Goal: Contribute content: Add original content to the website for others to see

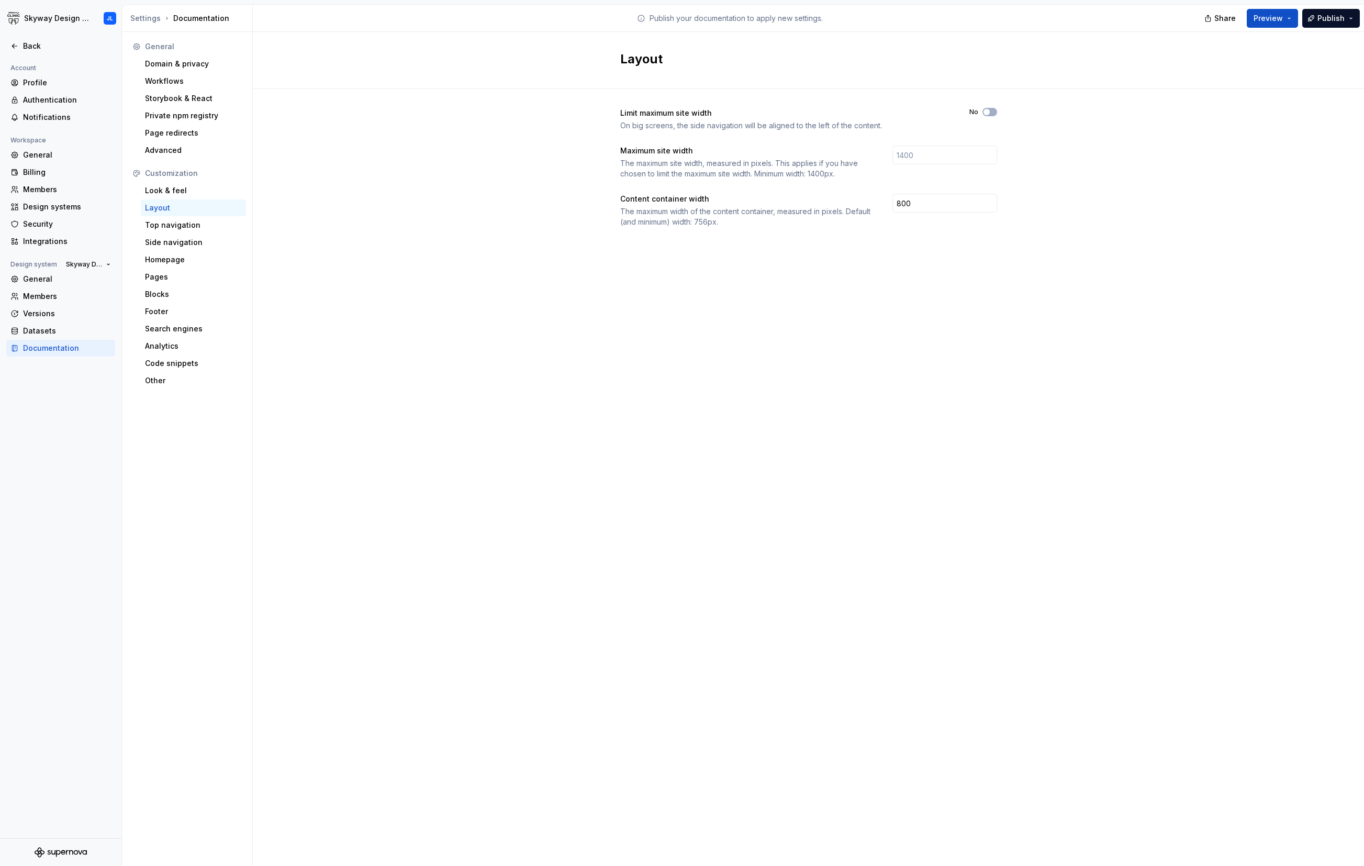
click at [356, 211] on div "Limit maximum site width On big screens, the side navigation will be aligned to…" at bounding box center [808, 178] width 1111 height 178
click at [47, 43] on div "Back" at bounding box center [67, 46] width 88 height 10
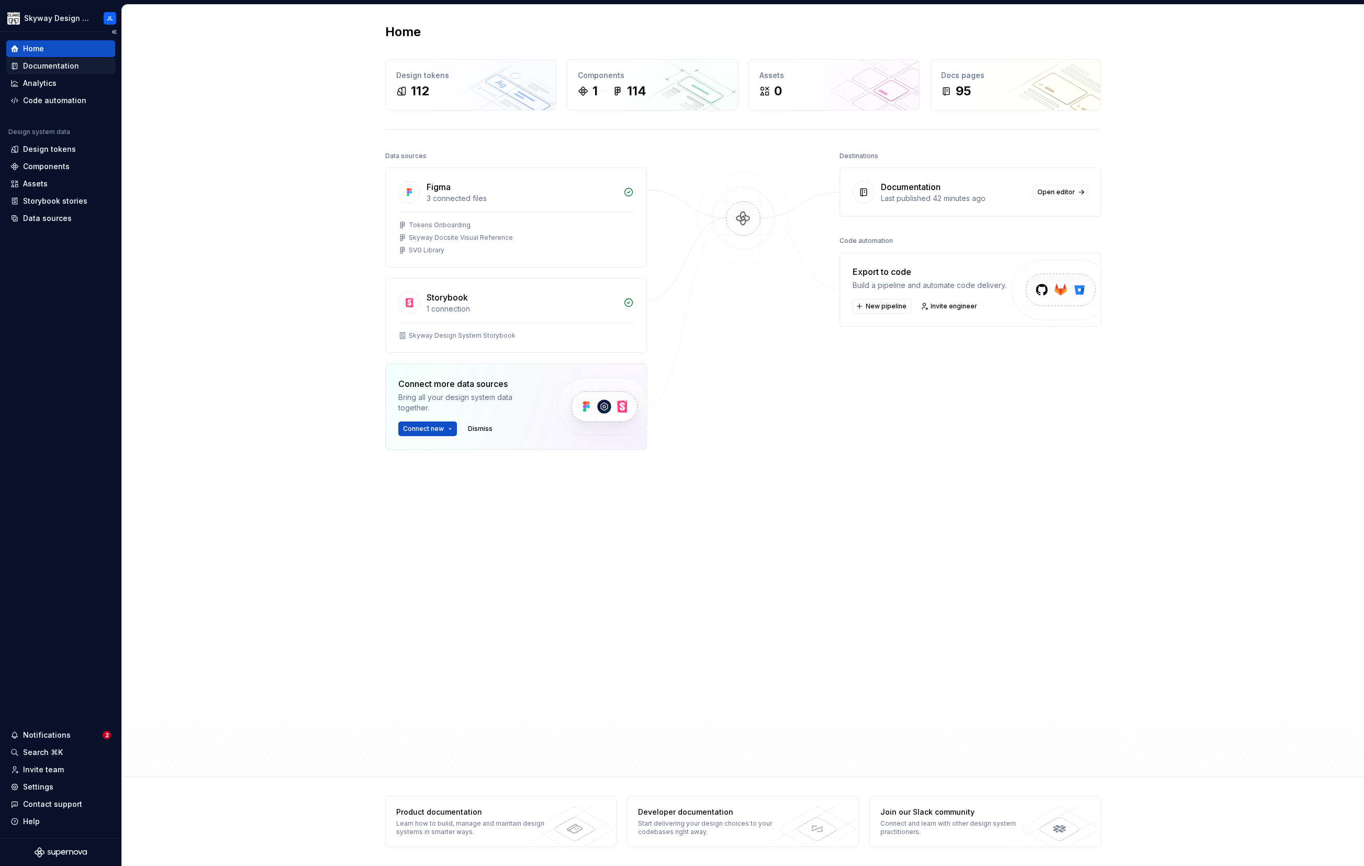
click at [50, 64] on div "Documentation" at bounding box center [51, 66] width 56 height 10
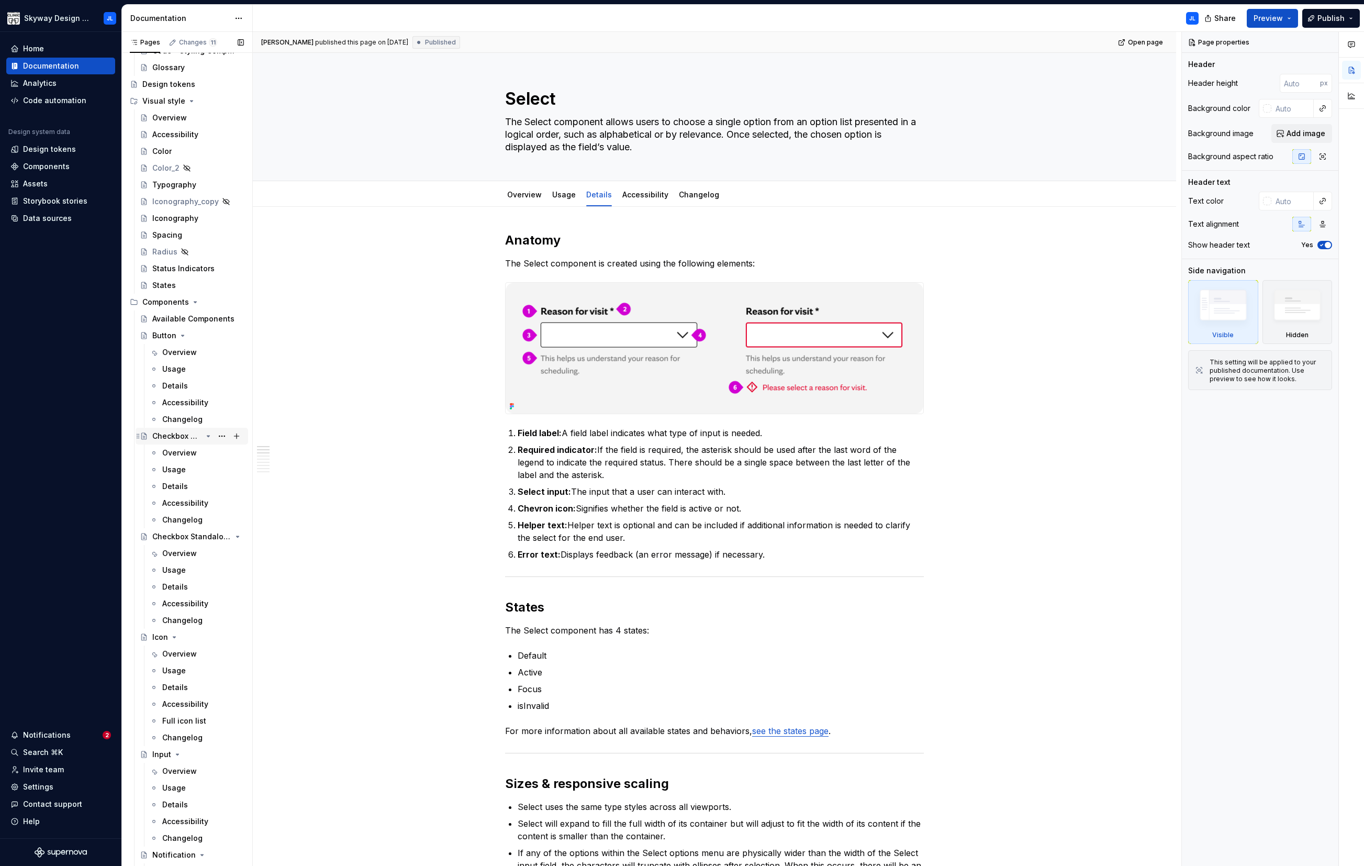
scroll to position [388, 0]
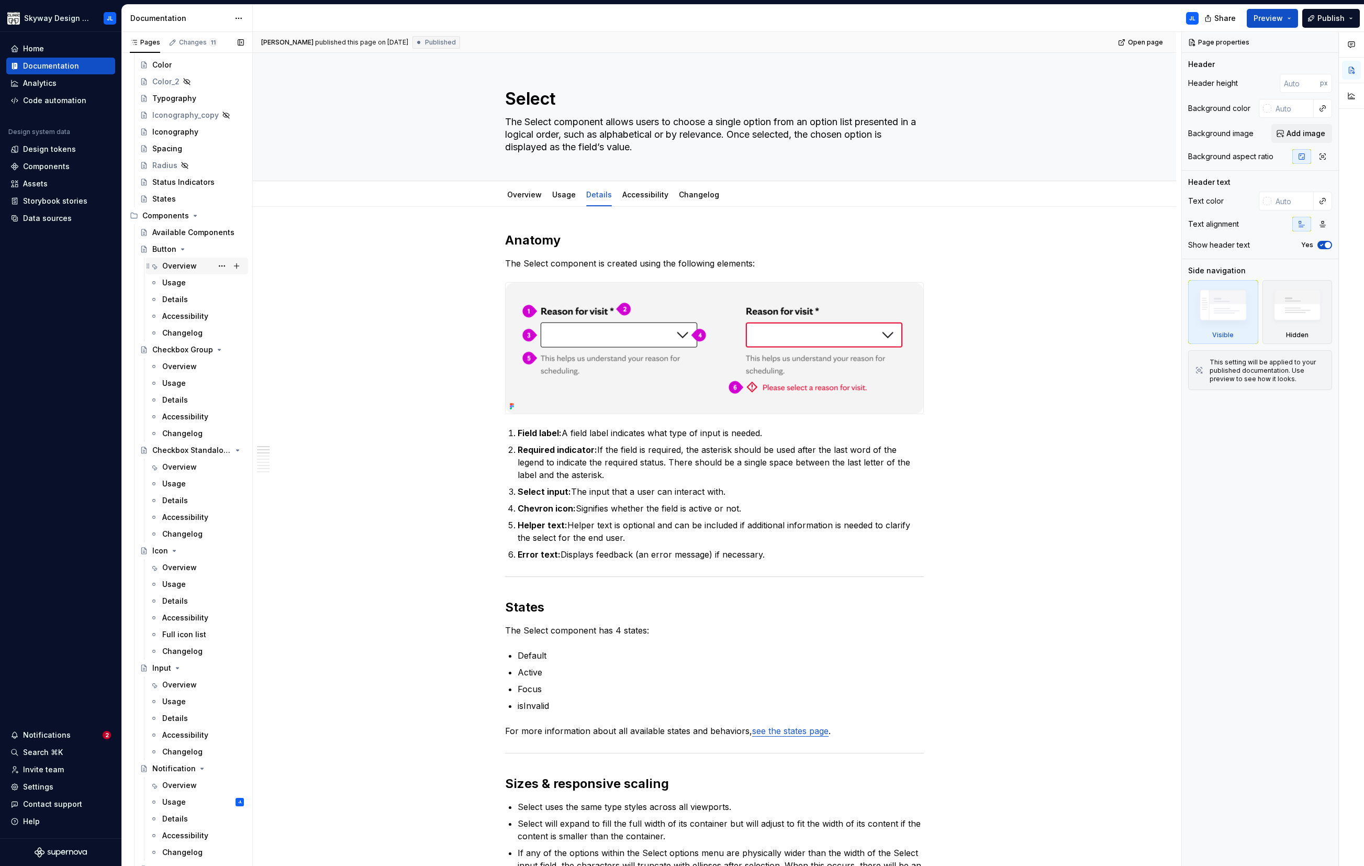
click at [189, 265] on div "Overview" at bounding box center [179, 266] width 35 height 10
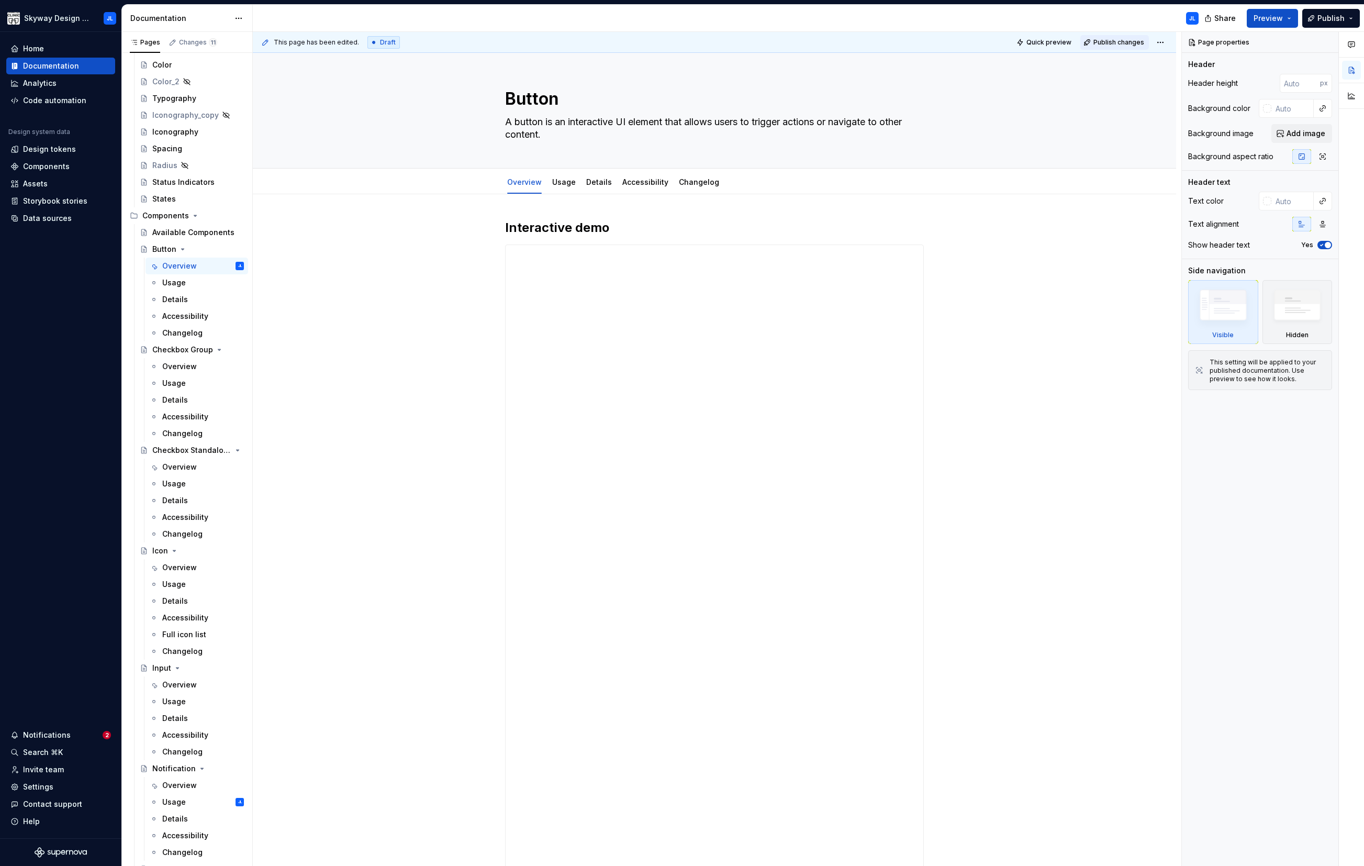
click at [1116, 38] on button "Publish changes" at bounding box center [1114, 42] width 69 height 15
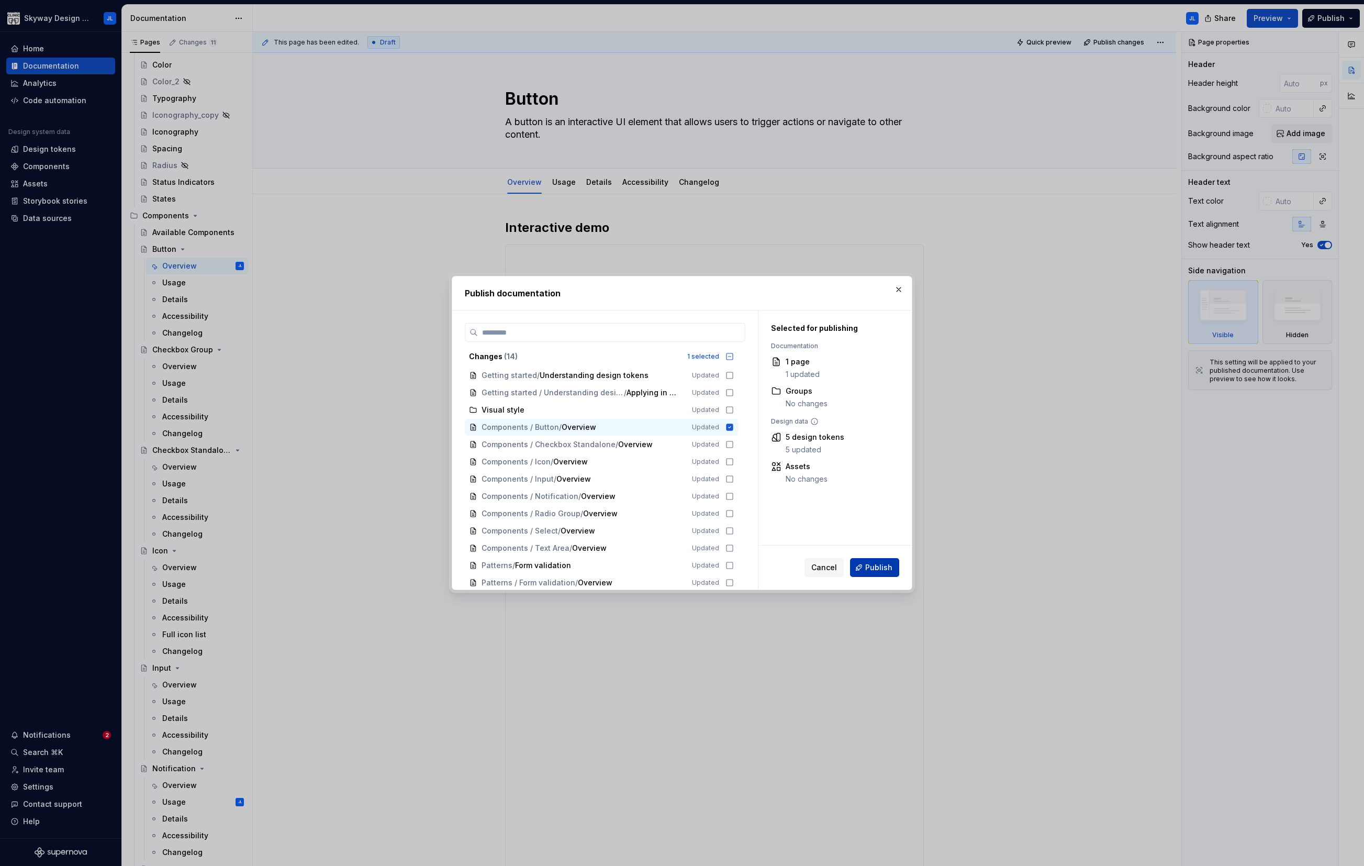
click at [874, 566] on span "Publish" at bounding box center [878, 567] width 27 height 10
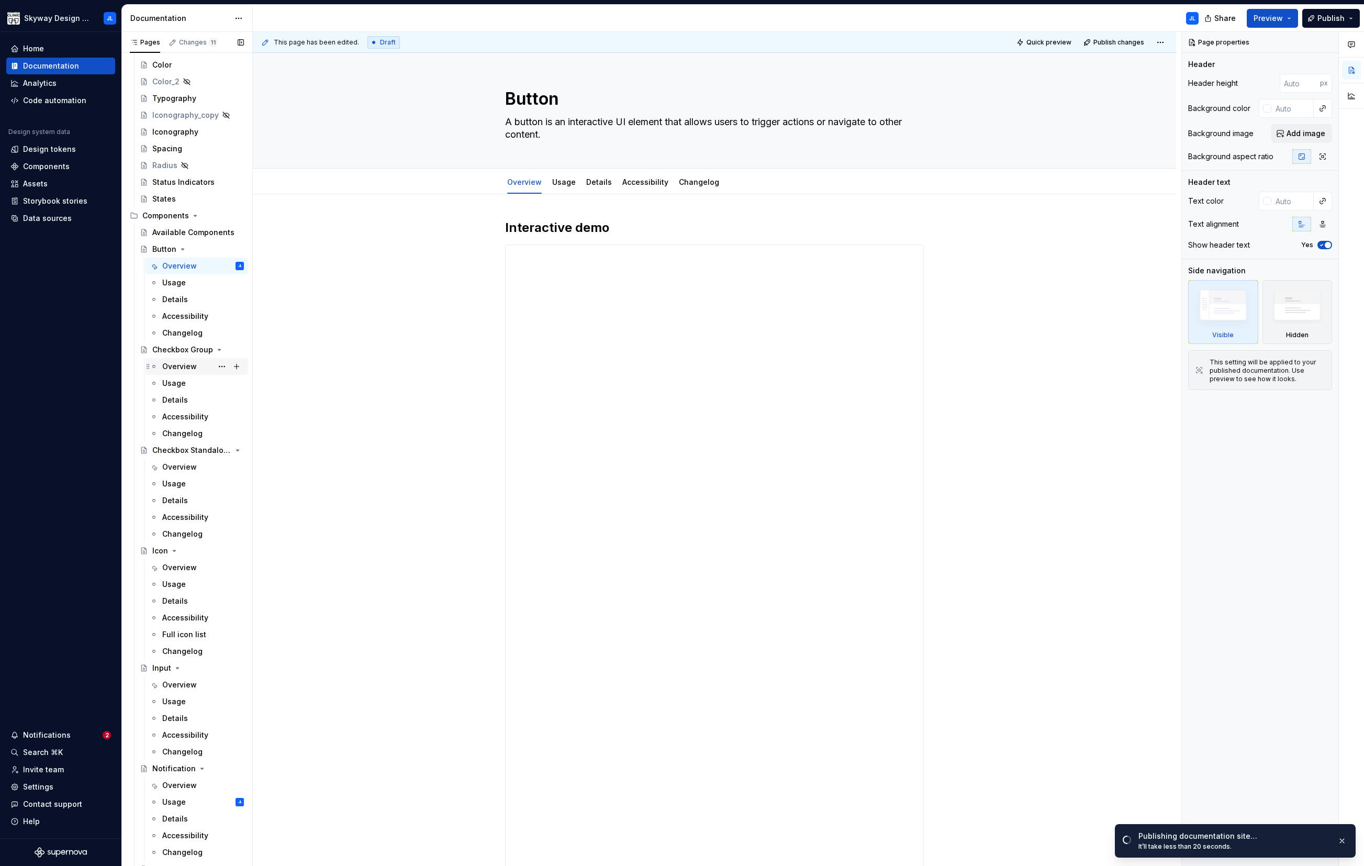
click at [177, 364] on div "Overview" at bounding box center [179, 366] width 35 height 10
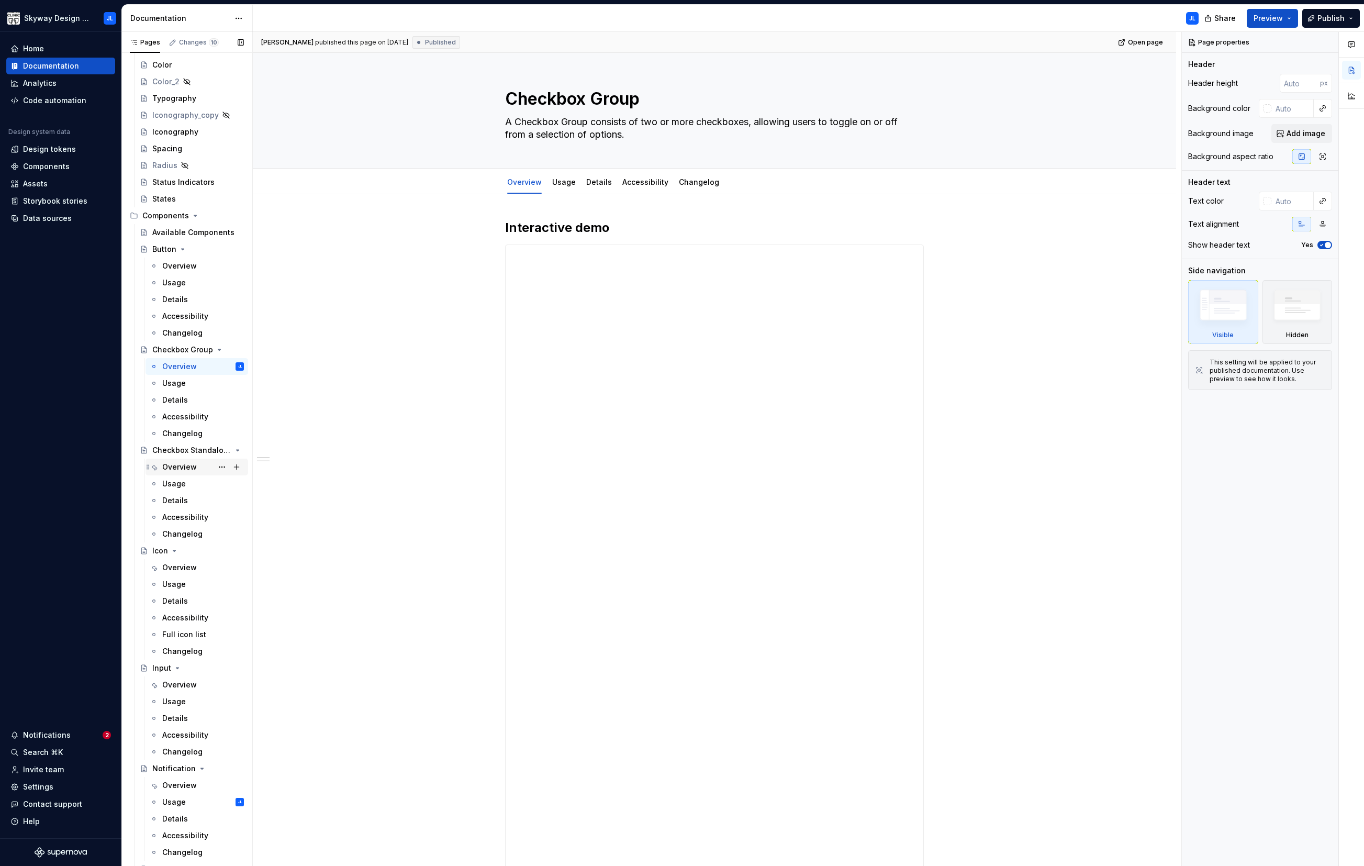
click at [186, 467] on div "Overview" at bounding box center [179, 467] width 35 height 10
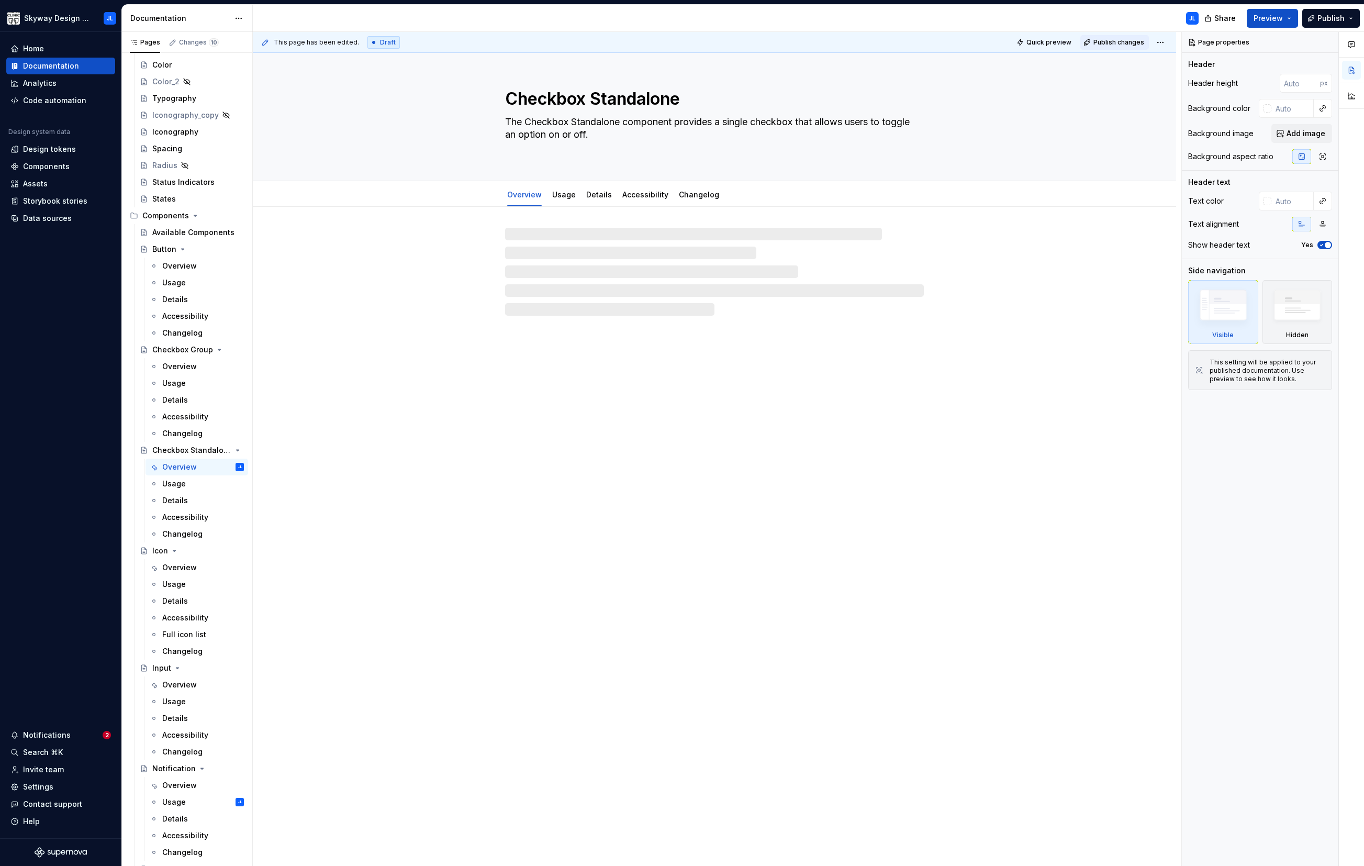
click at [1110, 43] on span "Publish changes" at bounding box center [1118, 42] width 51 height 8
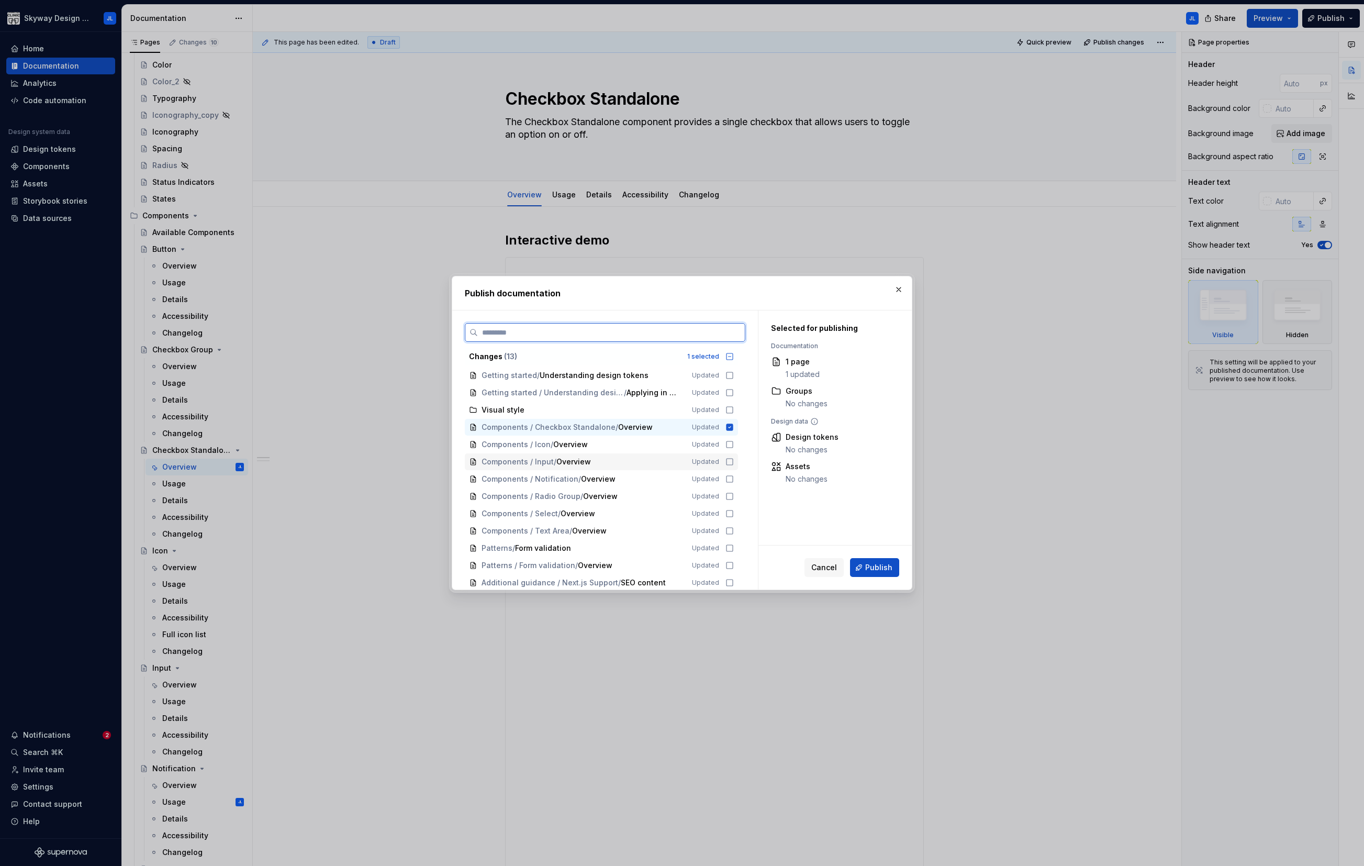
click at [730, 463] on icon at bounding box center [729, 461] width 8 height 8
click at [727, 479] on icon at bounding box center [729, 479] width 8 height 8
click at [730, 497] on icon at bounding box center [729, 496] width 8 height 8
click at [731, 512] on icon at bounding box center [729, 513] width 8 height 8
click at [728, 531] on icon at bounding box center [729, 530] width 8 height 8
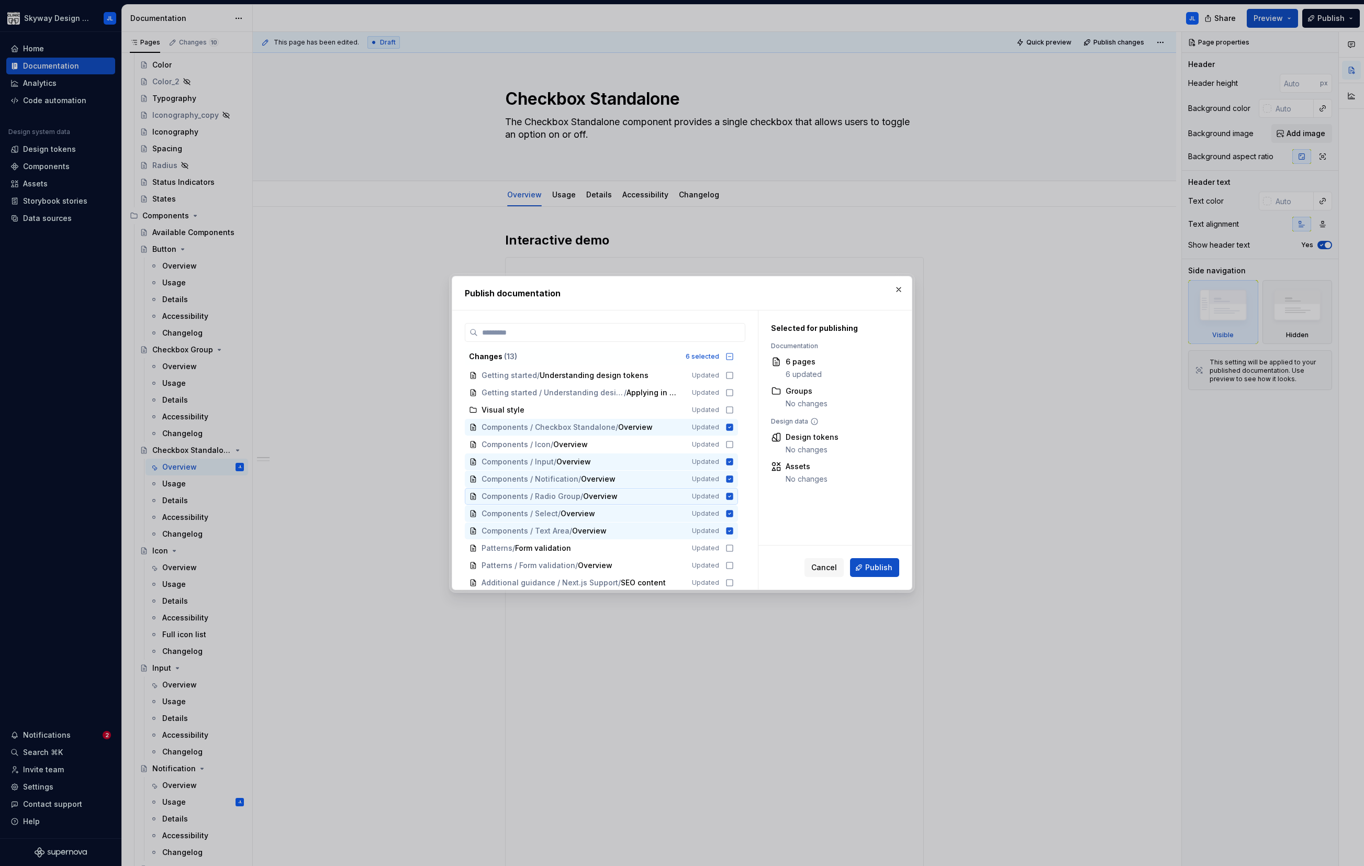
scroll to position [2, 0]
click at [729, 439] on icon at bounding box center [729, 442] width 8 height 8
click at [874, 564] on span "Publish" at bounding box center [878, 567] width 27 height 10
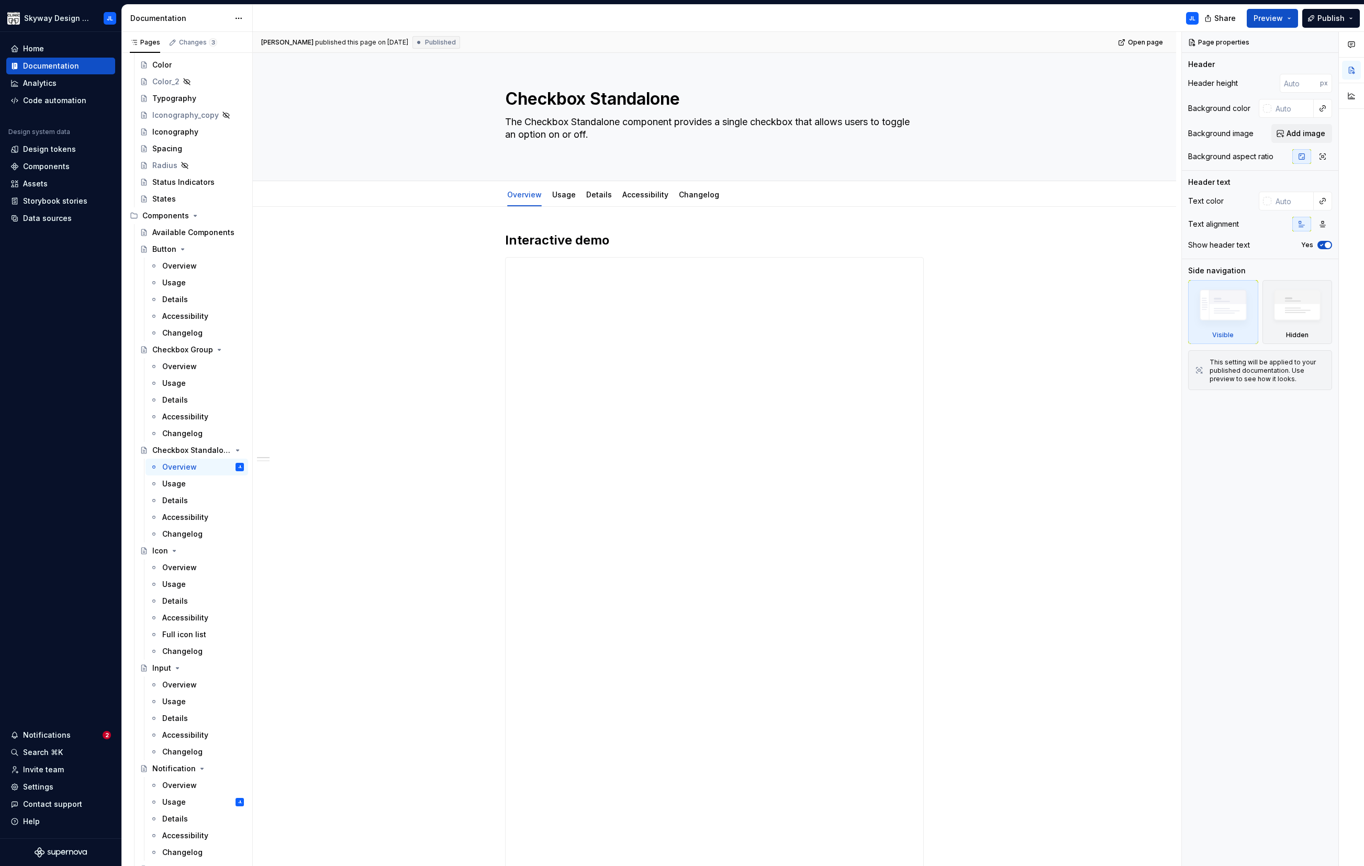
type textarea "*"
